Goal: Communication & Community: Participate in discussion

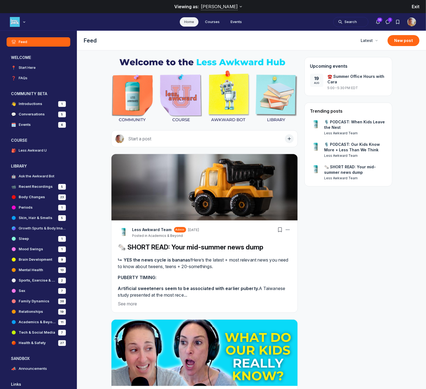
scroll to position [2306, 1050]
click at [226, 8] on span "[PERSON_NAME]" at bounding box center [219, 6] width 37 height 5
click at [31, 124] on link "🗓️ Events 6" at bounding box center [39, 124] width 64 height 9
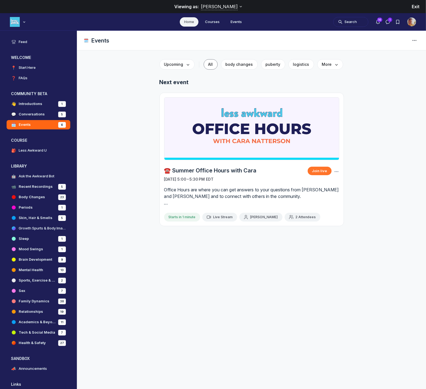
click at [319, 172] on button "Join live" at bounding box center [319, 171] width 24 height 8
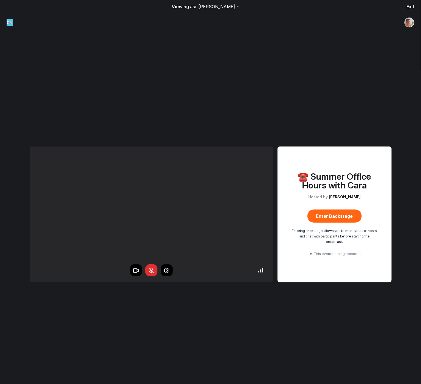
click at [410, 7] on span "Exit" at bounding box center [411, 6] width 8 height 5
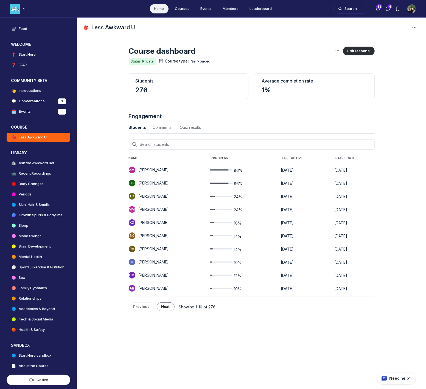
scroll to position [742, 1810]
click at [409, 6] on img "User menu options" at bounding box center [411, 8] width 9 height 9
click at [29, 107] on link "🗓️ Events 1" at bounding box center [39, 111] width 64 height 9
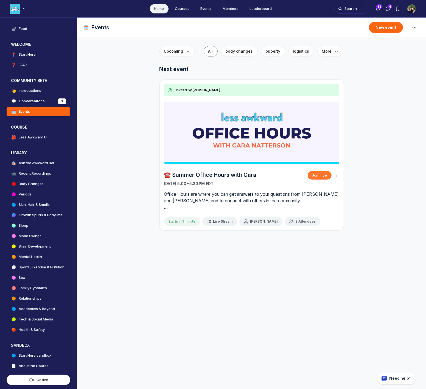
click at [314, 175] on button "Join live" at bounding box center [319, 175] width 24 height 8
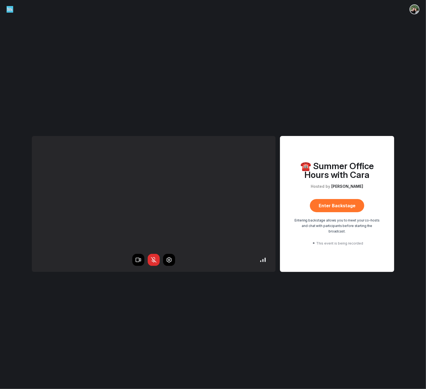
click at [324, 211] on button "Enter Backstage" at bounding box center [337, 205] width 54 height 13
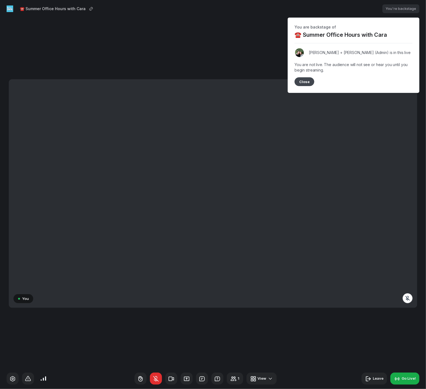
click at [308, 81] on button "Close" at bounding box center [304, 81] width 20 height 9
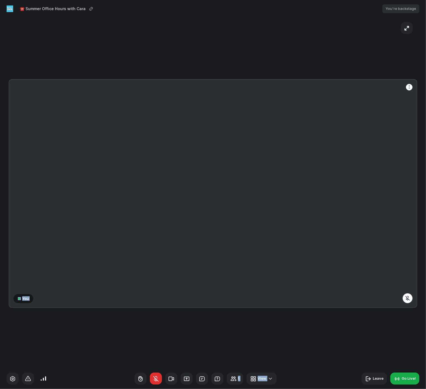
drag, startPoint x: 342, startPoint y: 387, endPoint x: 346, endPoint y: 277, distance: 109.5
click at [346, 277] on div "☎️ Summer Office Hours with [PERSON_NAME] You're backstage ● You 1 View Leave G…" at bounding box center [213, 194] width 426 height 389
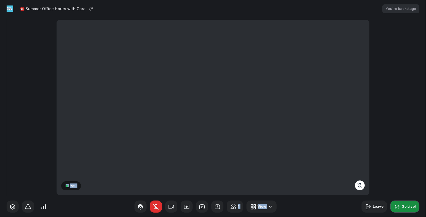
click at [407, 205] on div "Go Live!" at bounding box center [408, 205] width 14 height 5
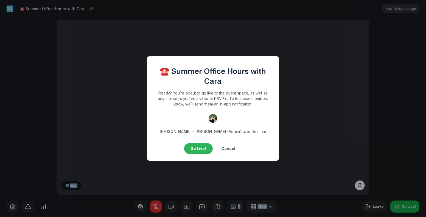
click at [194, 149] on button "Go Live!" at bounding box center [198, 148] width 29 height 11
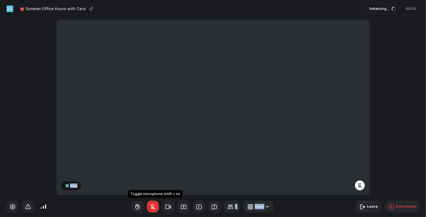
click at [152, 206] on icon "button" at bounding box center [152, 206] width 7 height 7
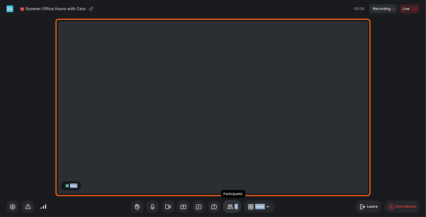
click at [231, 209] on icon "button" at bounding box center [230, 206] width 7 height 7
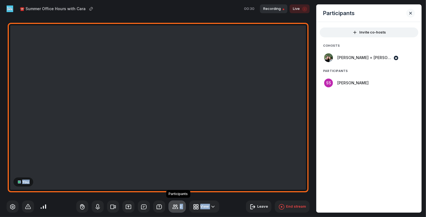
click at [182, 206] on div "2" at bounding box center [181, 205] width 2 height 5
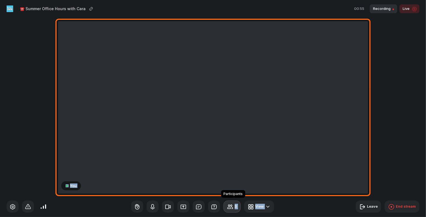
click at [230, 209] on icon "button" at bounding box center [230, 206] width 7 height 7
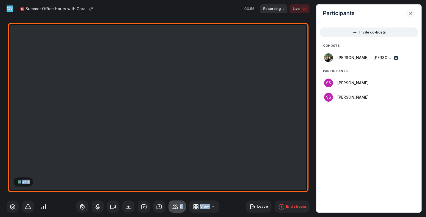
click at [230, 209] on div "3 View Leave End stream" at bounding box center [158, 206] width 316 height 21
click at [177, 206] on use "button" at bounding box center [174, 206] width 5 height 4
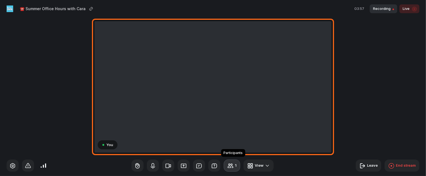
click at [227, 166] on button "1" at bounding box center [231, 165] width 16 height 12
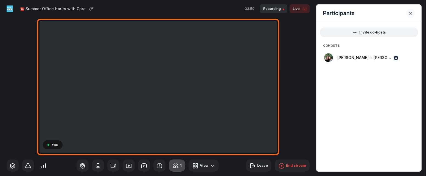
click at [181, 166] on button "1" at bounding box center [177, 165] width 16 height 12
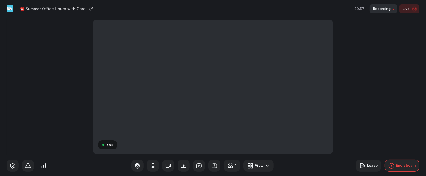
click at [406, 163] on div "End stream" at bounding box center [405, 165] width 20 height 5
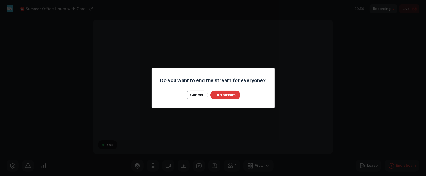
click at [228, 94] on button "End stream" at bounding box center [225, 94] width 30 height 9
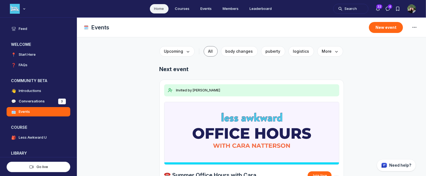
scroll to position [1320, 1050]
click at [41, 102] on h4 "Conversations" at bounding box center [32, 100] width 26 height 5
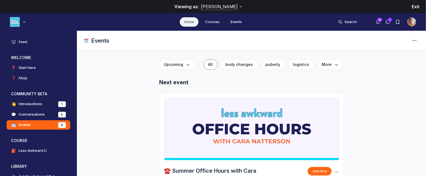
scroll to position [1347, 1050]
click at [27, 104] on h4 "Introductions" at bounding box center [31, 103] width 24 height 5
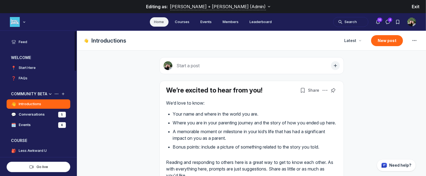
scroll to position [1260, 1050]
